Goal: Learn about a topic: Learn about a topic

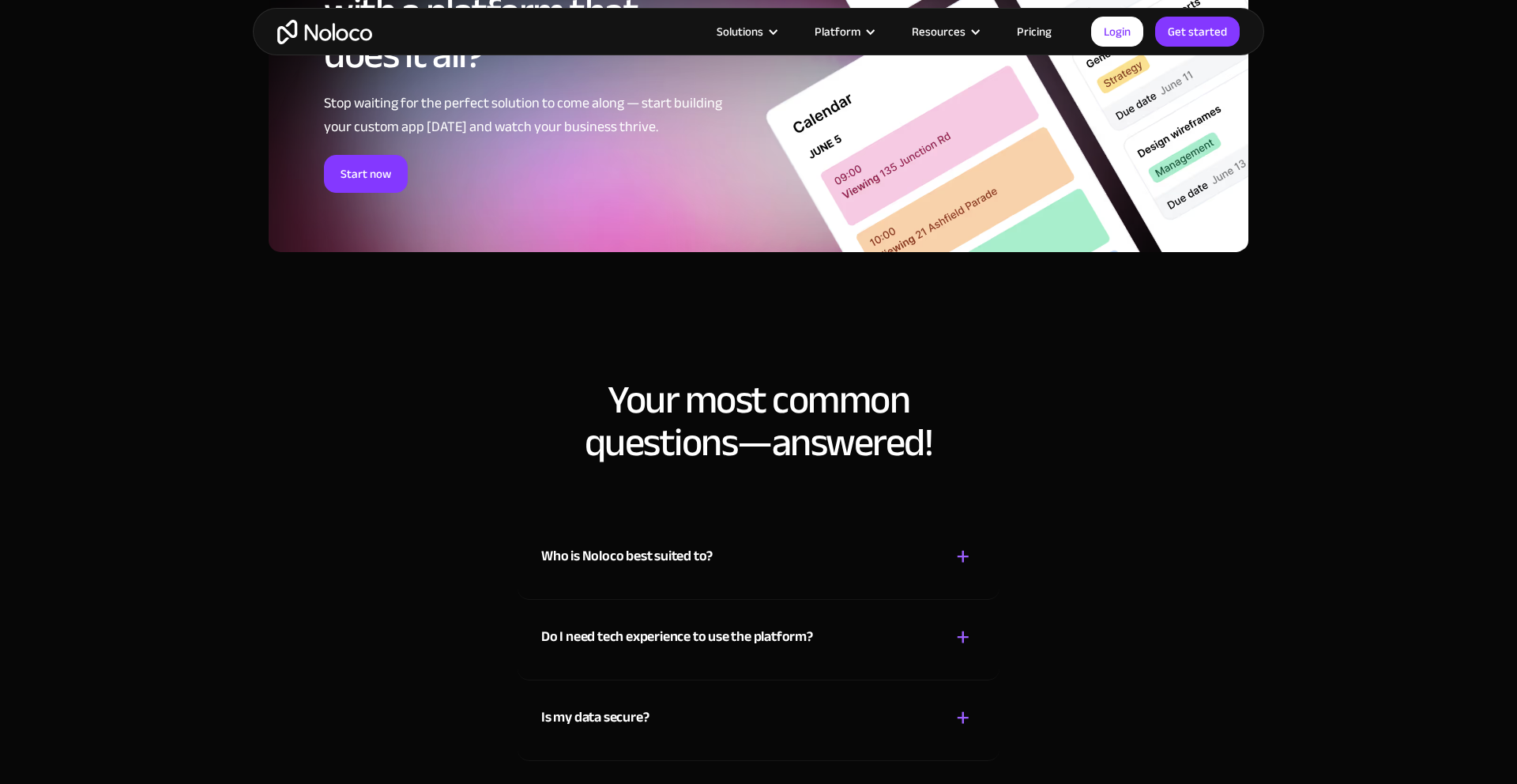
scroll to position [7879, 0]
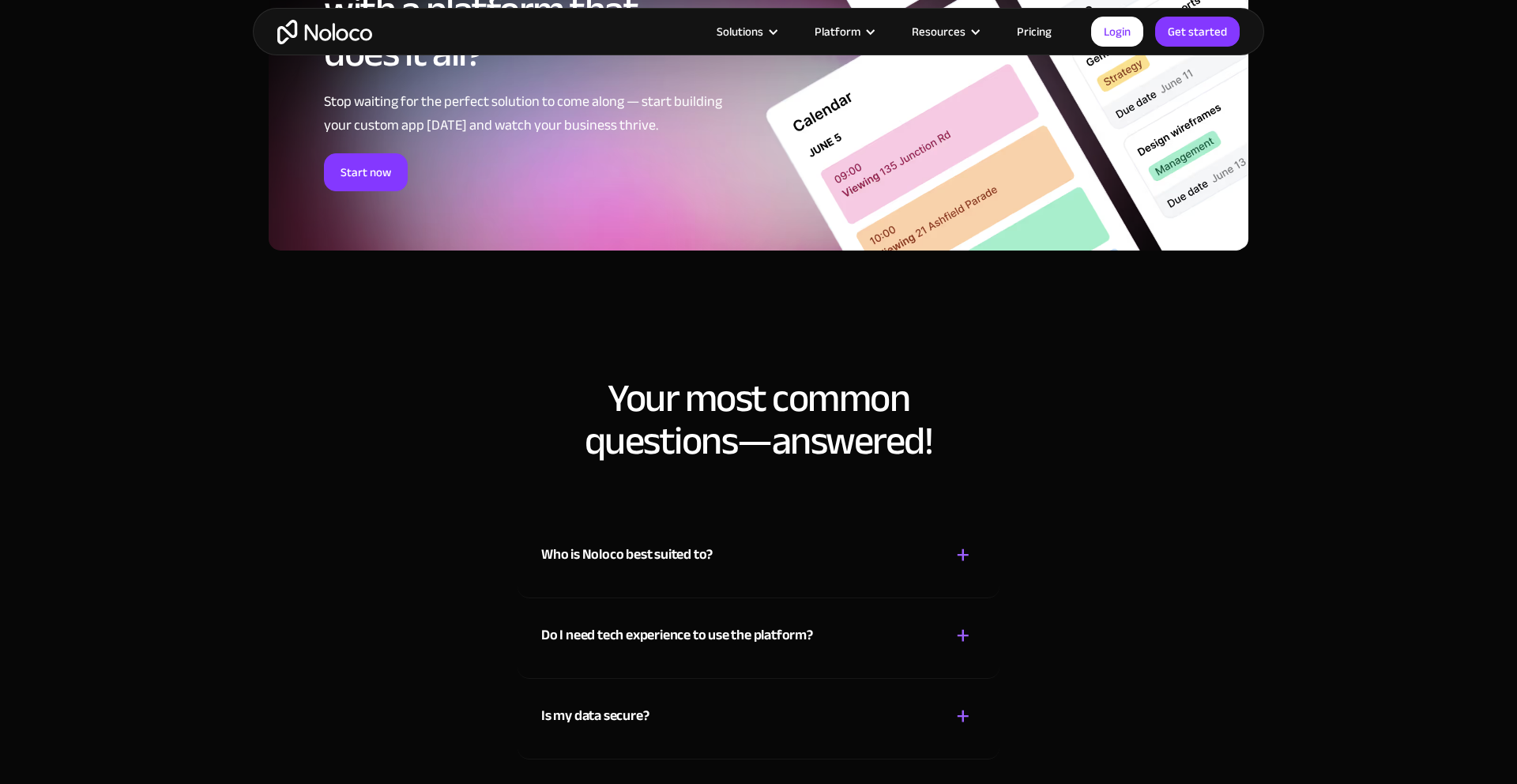
click at [708, 572] on div "Who is Noloco best suited to? + -" at bounding box center [759, 545] width 434 height 56
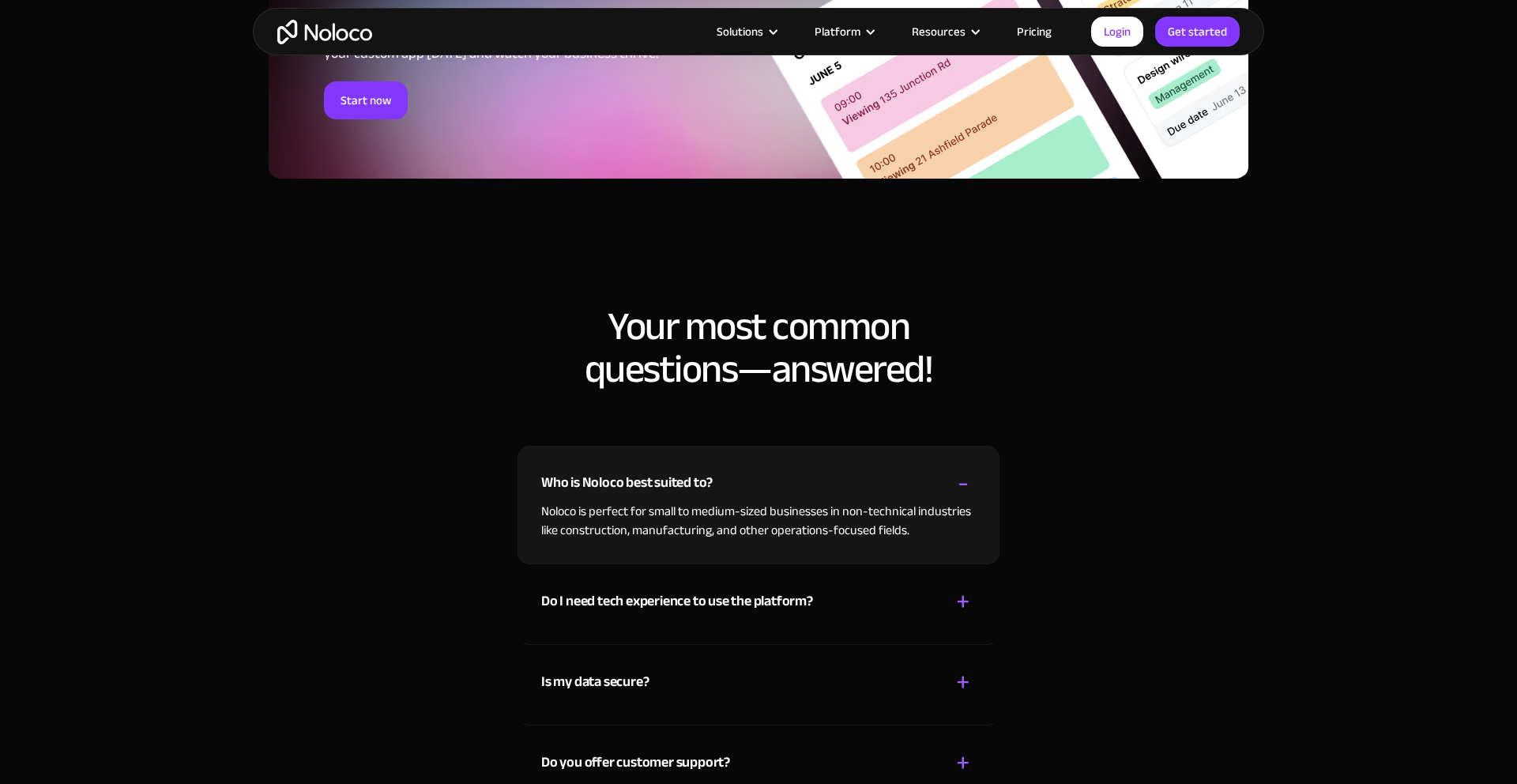
scroll to position [7953, 0]
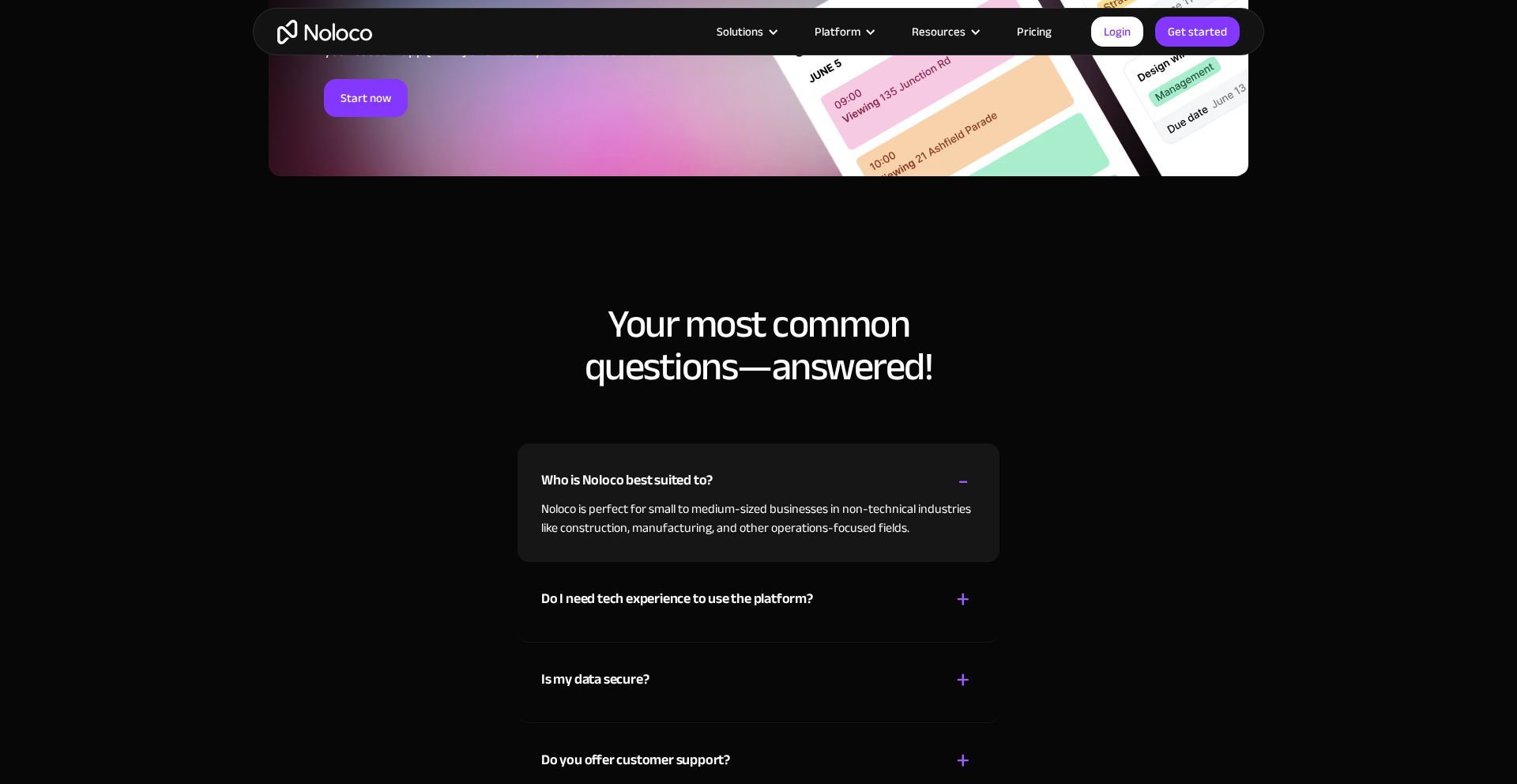
click at [690, 608] on div "Do I need tech experience to use the platform?" at bounding box center [678, 598] width 272 height 23
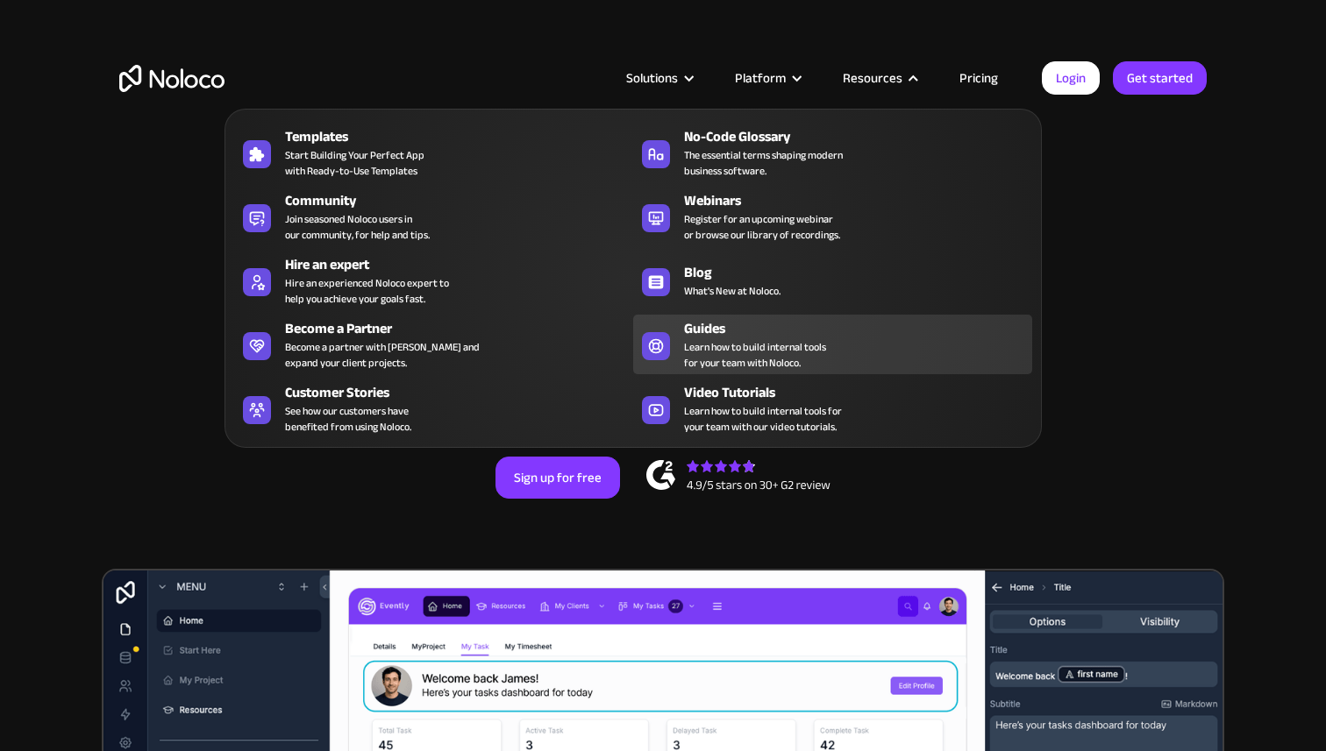
click at [731, 340] on span "Learn how to build internal tools for your team with Noloco." at bounding box center [755, 355] width 142 height 32
